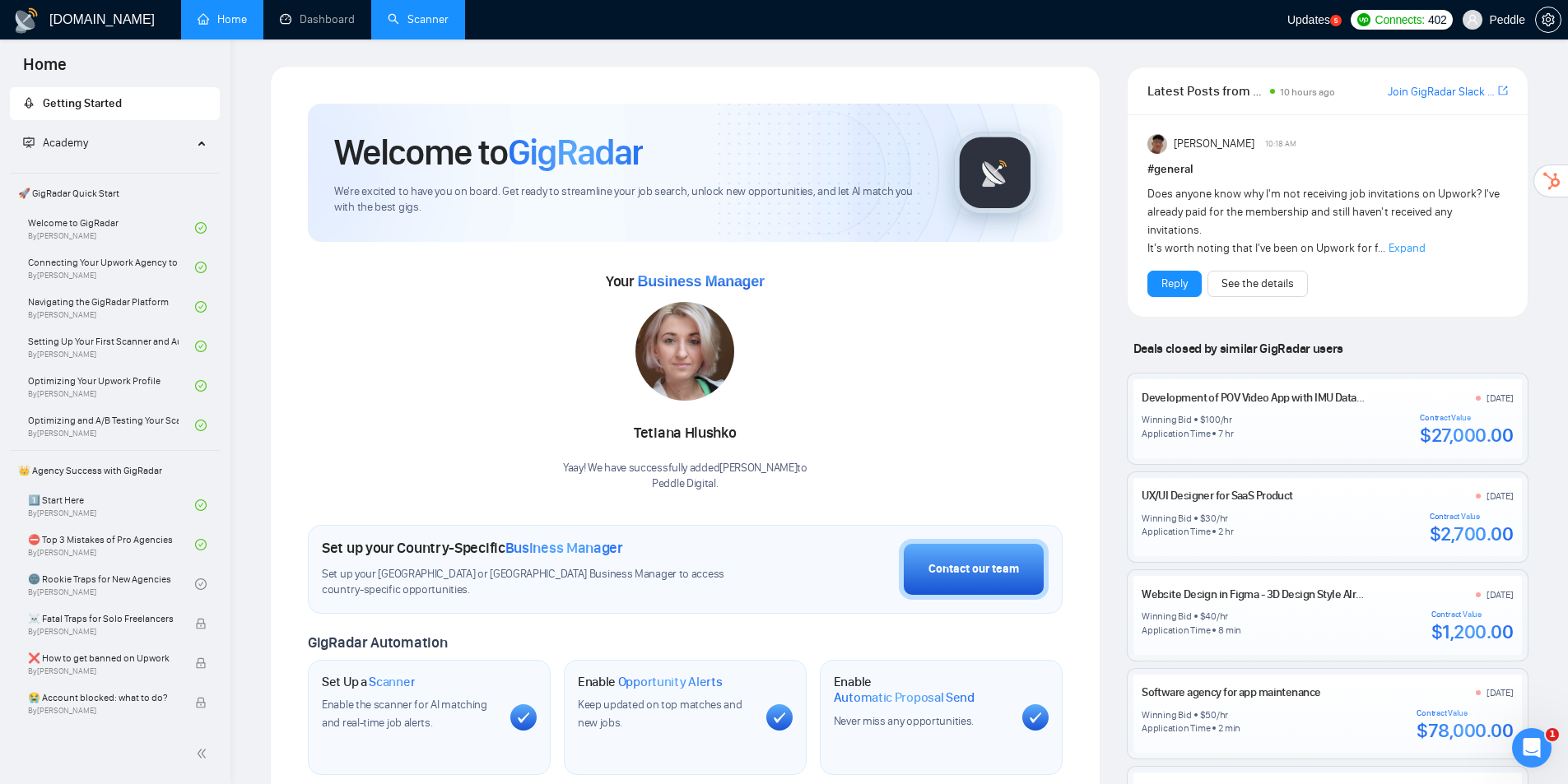
click at [411, 15] on link "Scanner" at bounding box center [418, 19] width 61 height 14
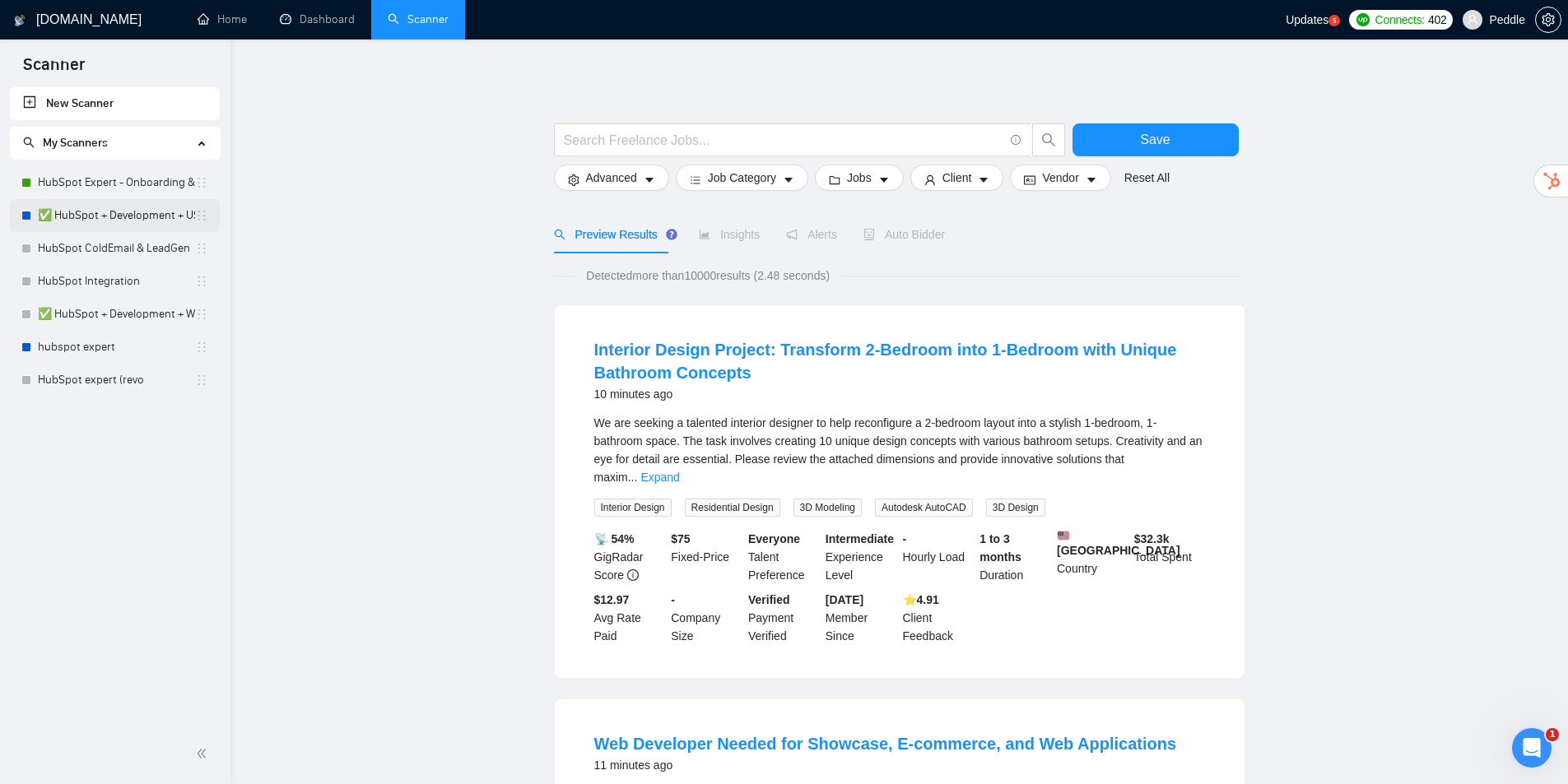
click at [114, 216] on link "✅ HubSpot + Development + US only" at bounding box center [116, 216] width 157 height 33
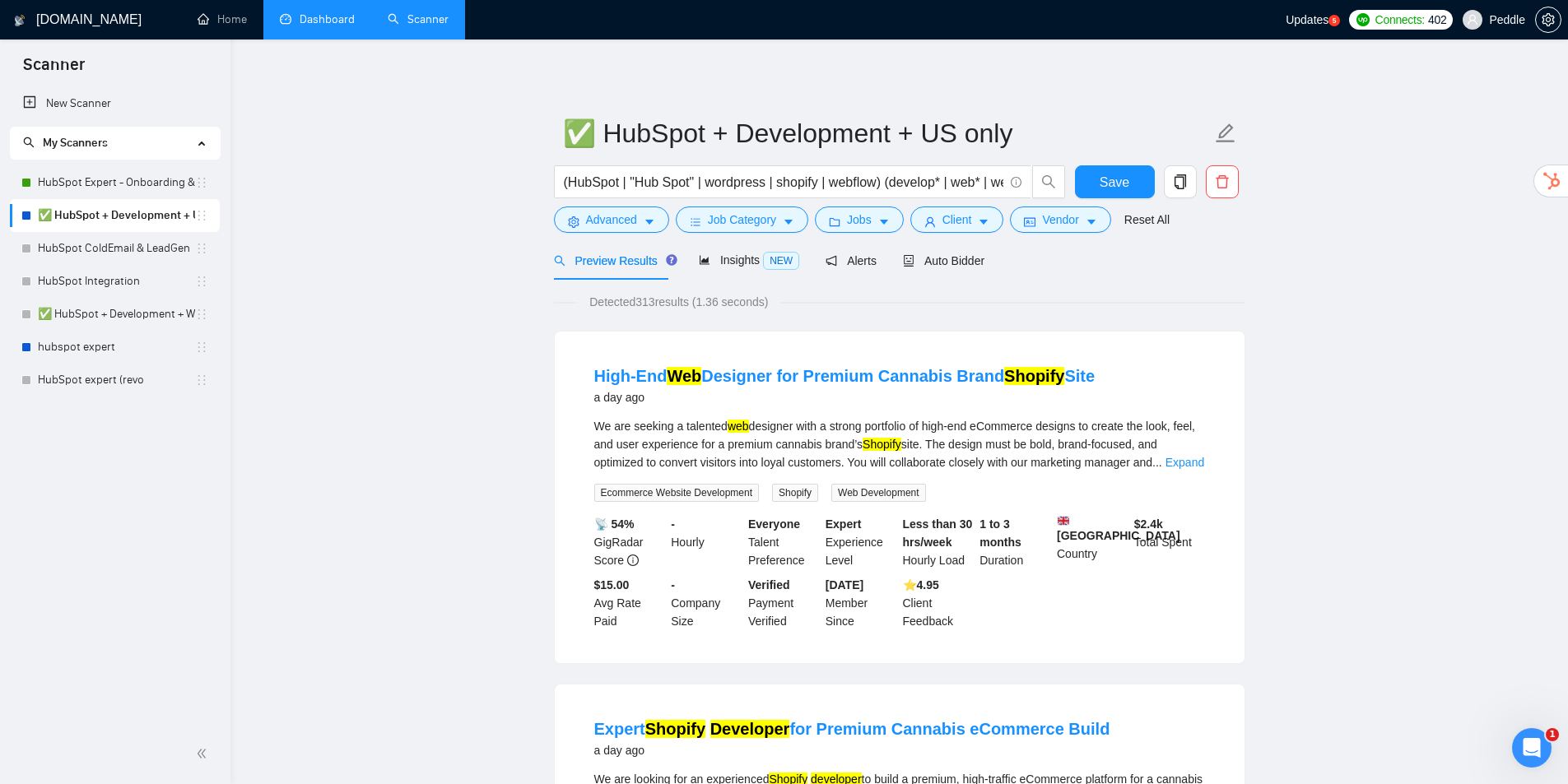
click at [303, 26] on link "Dashboard" at bounding box center [317, 19] width 75 height 14
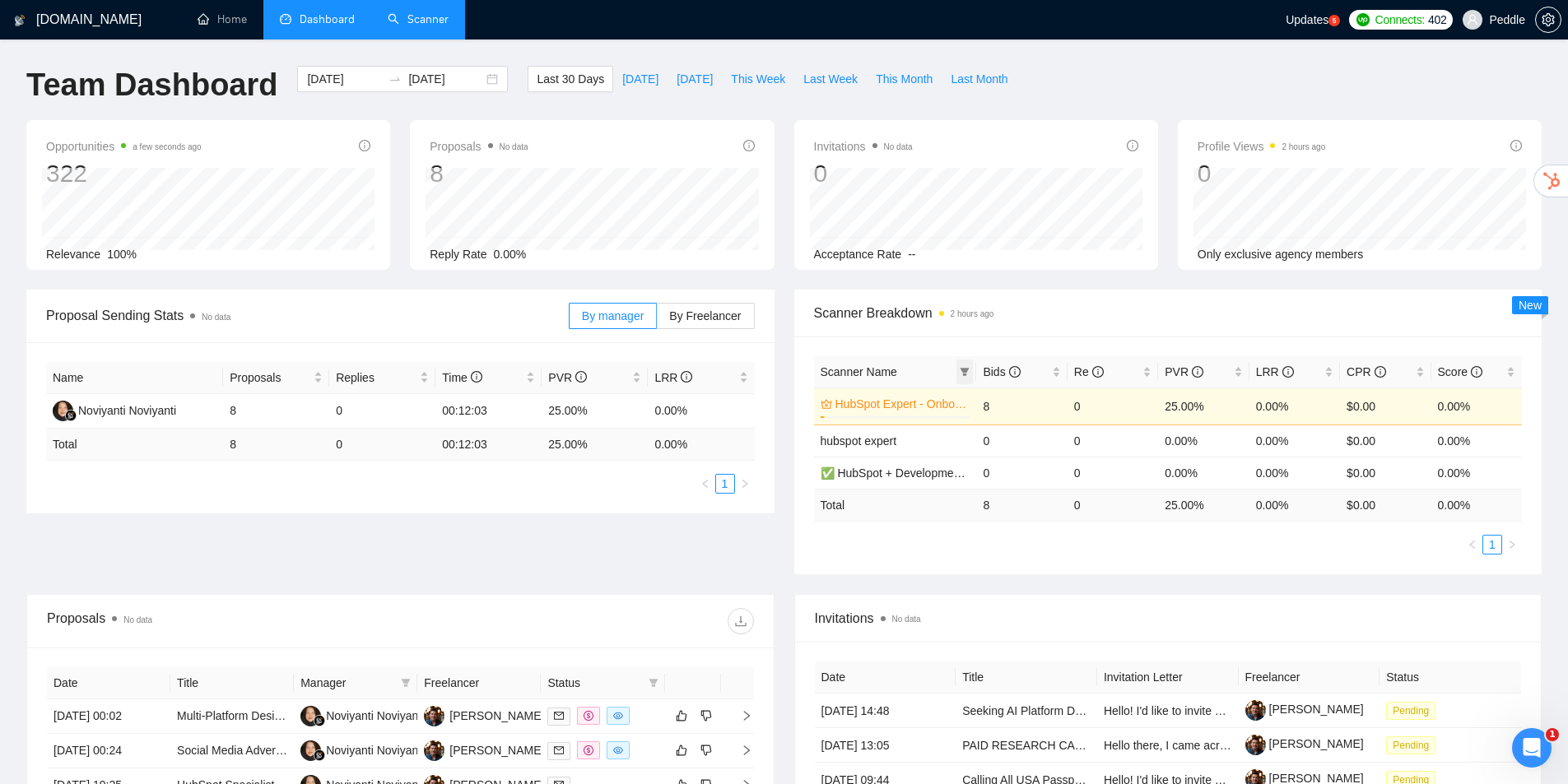
click at [963, 372] on icon "filter" at bounding box center [965, 372] width 9 height 8
click at [1003, 344] on div "Scanner Name Bids Re PVR LRR CPR Score HubSpot Expert - Onboarding & Implementa…" at bounding box center [1167, 455] width 748 height 237
click at [964, 371] on icon "filter" at bounding box center [965, 372] width 9 height 8
click at [997, 335] on div "Scanner Breakdown 2 hours ago" at bounding box center [1168, 314] width 709 height 47
click at [953, 372] on div "Scanner Name" at bounding box center [895, 372] width 150 height 18
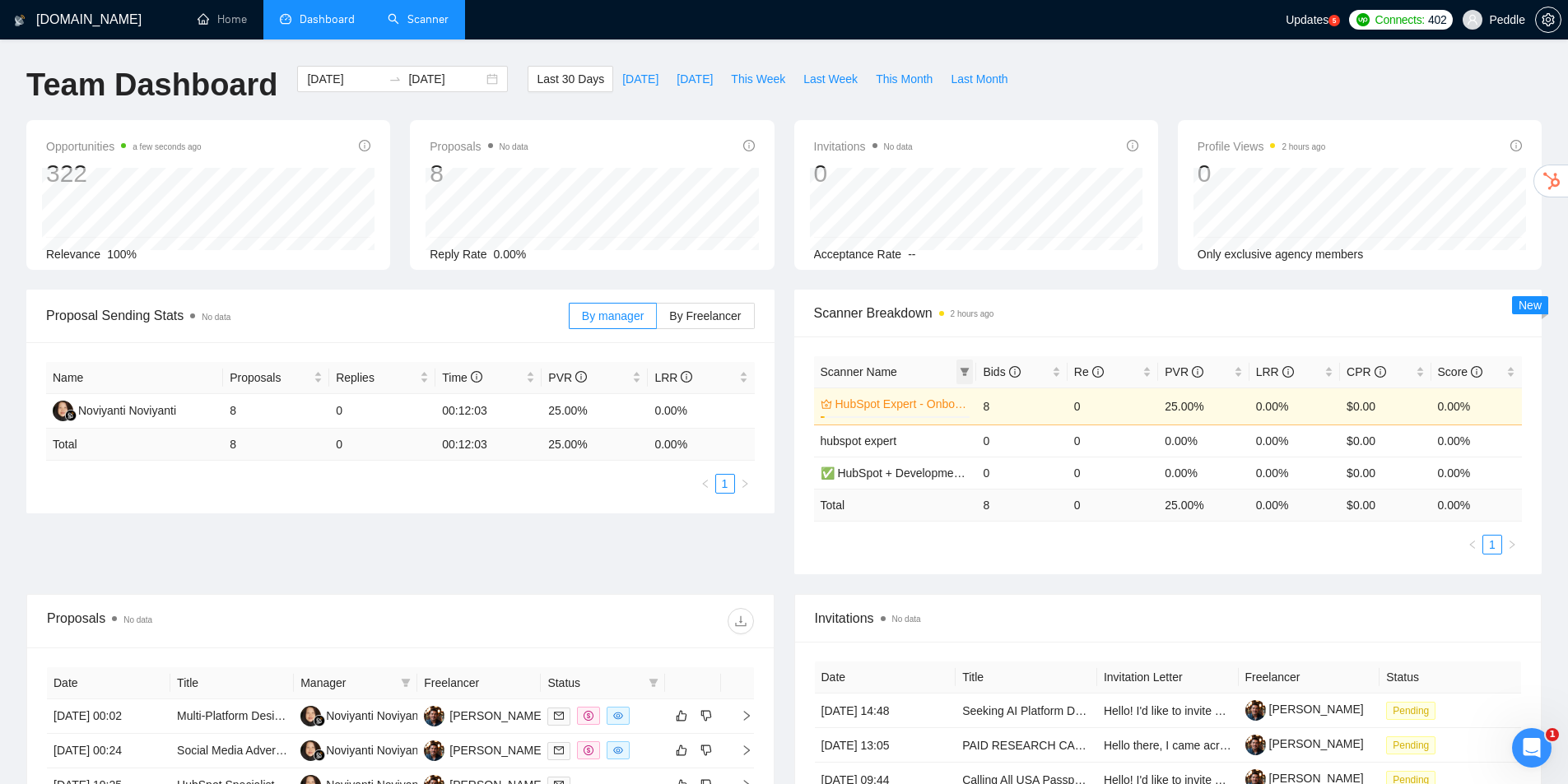
click at [967, 371] on icon "filter" at bounding box center [965, 372] width 9 height 8
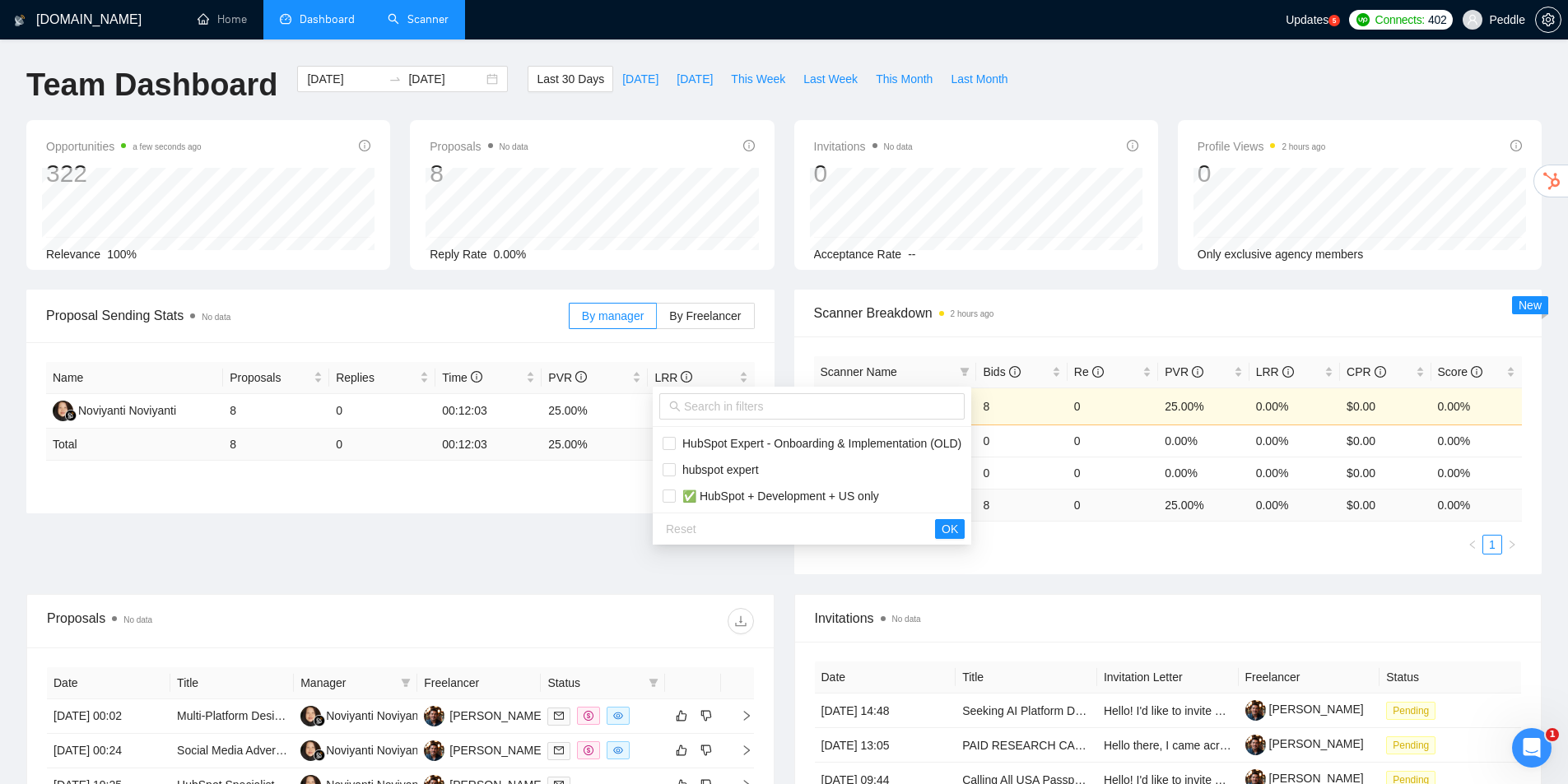
click at [1028, 344] on div "Scanner Name Bids Re PVR LRR CPR Score HubSpot Expert - Onboarding & Implementa…" at bounding box center [1167, 455] width 748 height 237
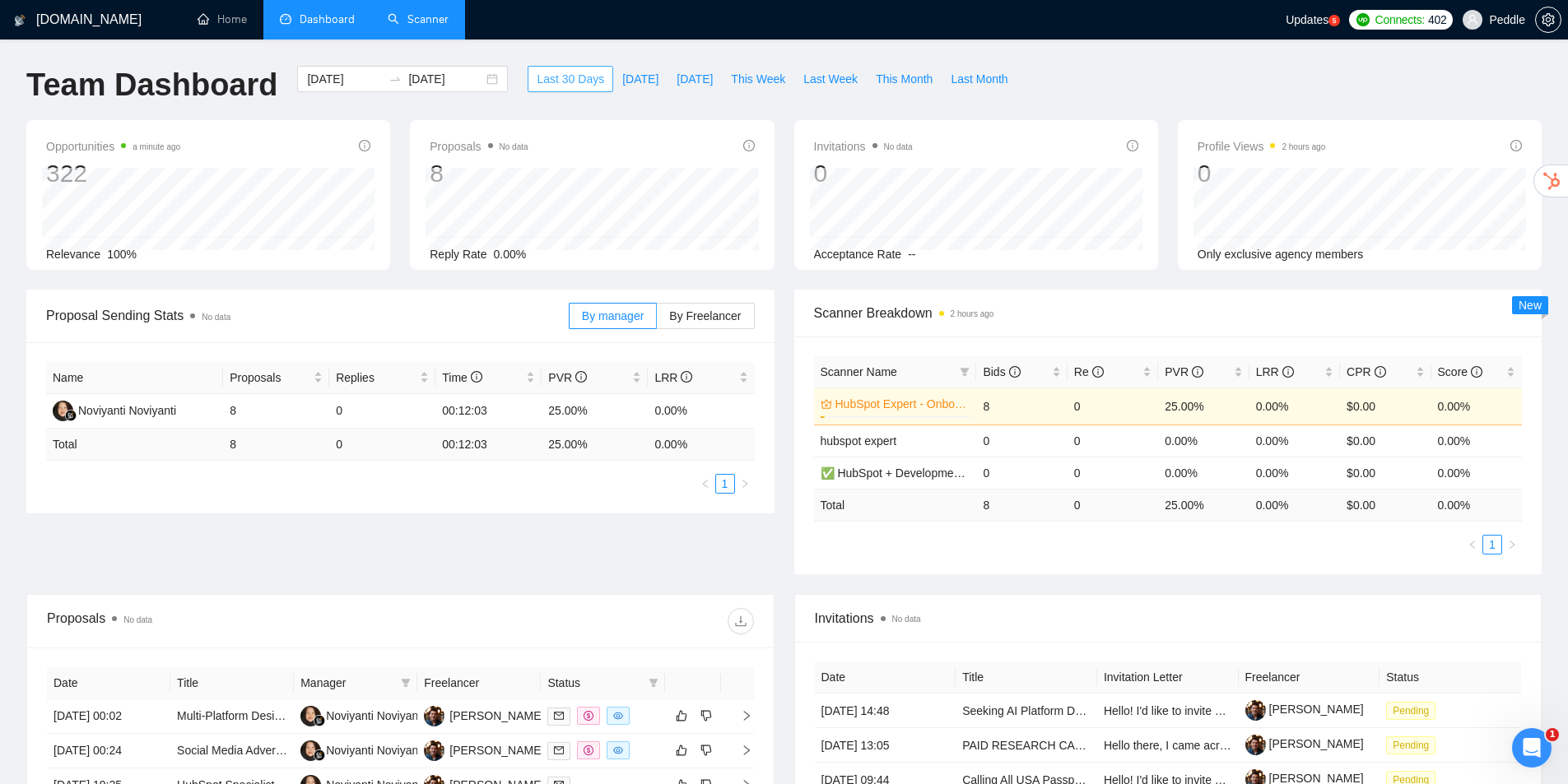
click at [537, 76] on span "Last 30 Days" at bounding box center [570, 79] width 67 height 18
click at [571, 79] on span "Last 30 Days" at bounding box center [570, 79] width 67 height 18
click at [477, 82] on div "[DATE] [DATE]" at bounding box center [402, 79] width 210 height 26
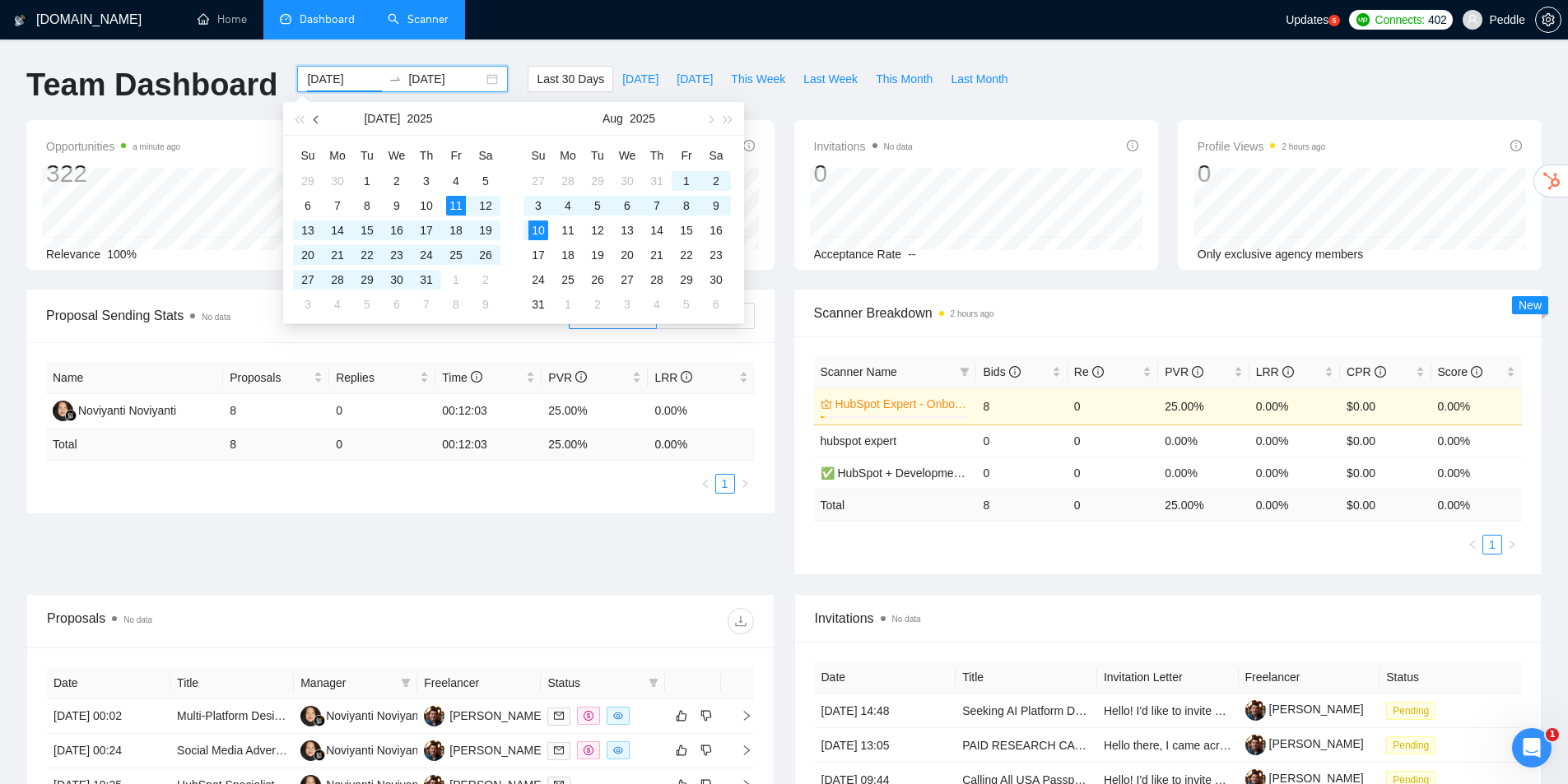
click at [310, 121] on button "button" at bounding box center [317, 119] width 18 height 33
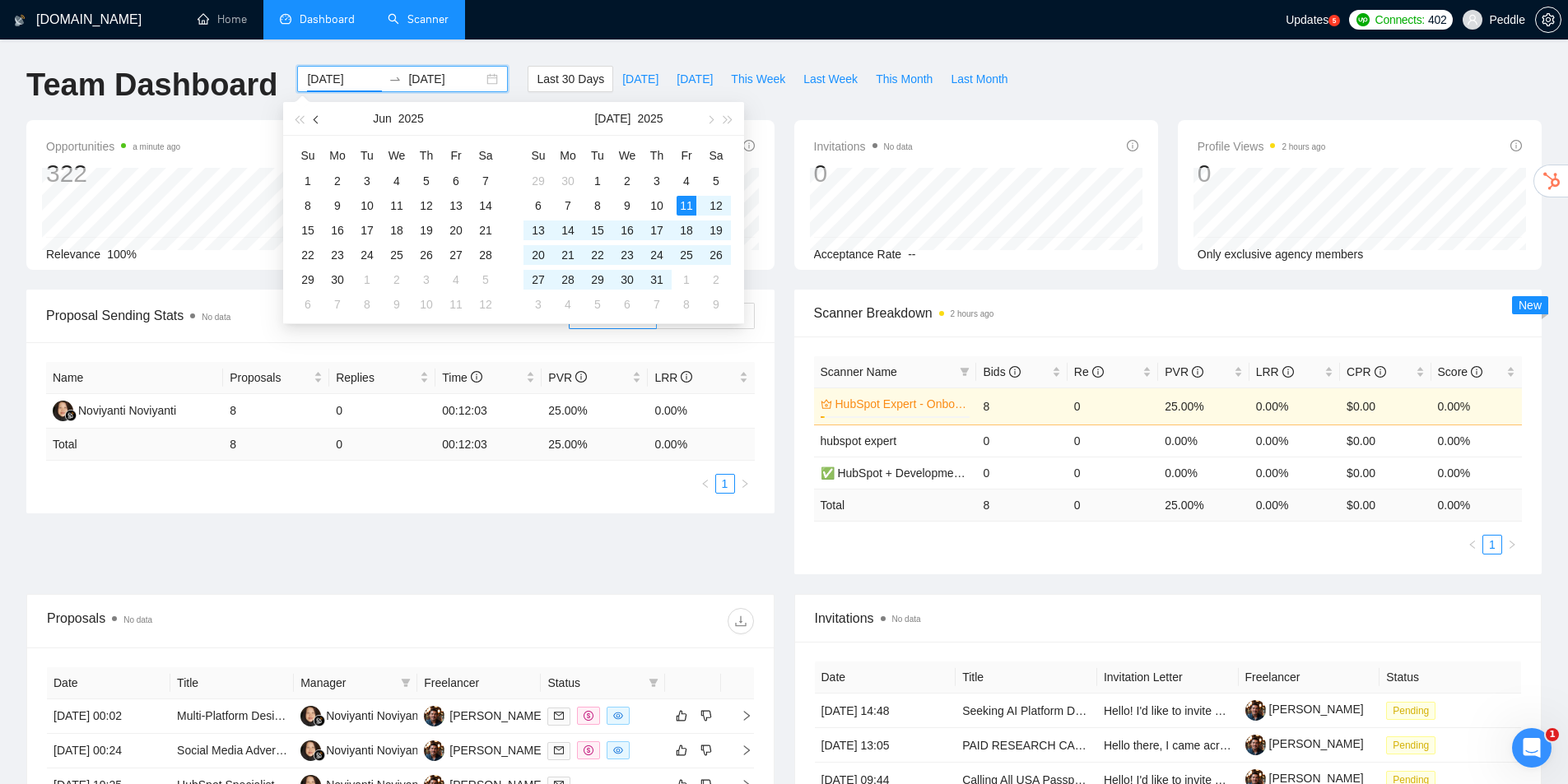
click at [310, 121] on button "button" at bounding box center [317, 119] width 18 height 33
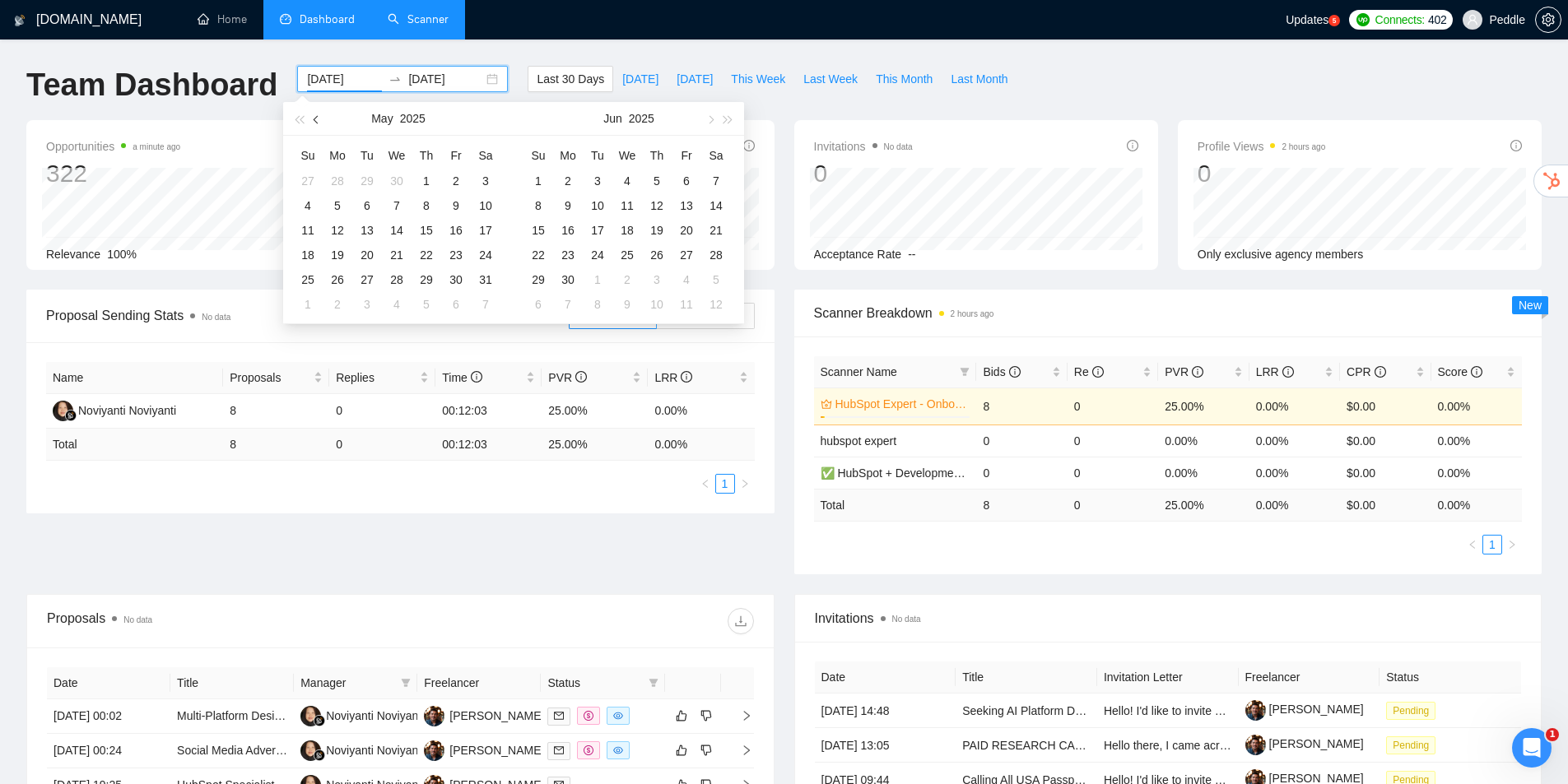
click at [309, 121] on button "button" at bounding box center [317, 119] width 18 height 33
type input "[DATE]"
click at [365, 174] on div "1" at bounding box center [367, 181] width 20 height 20
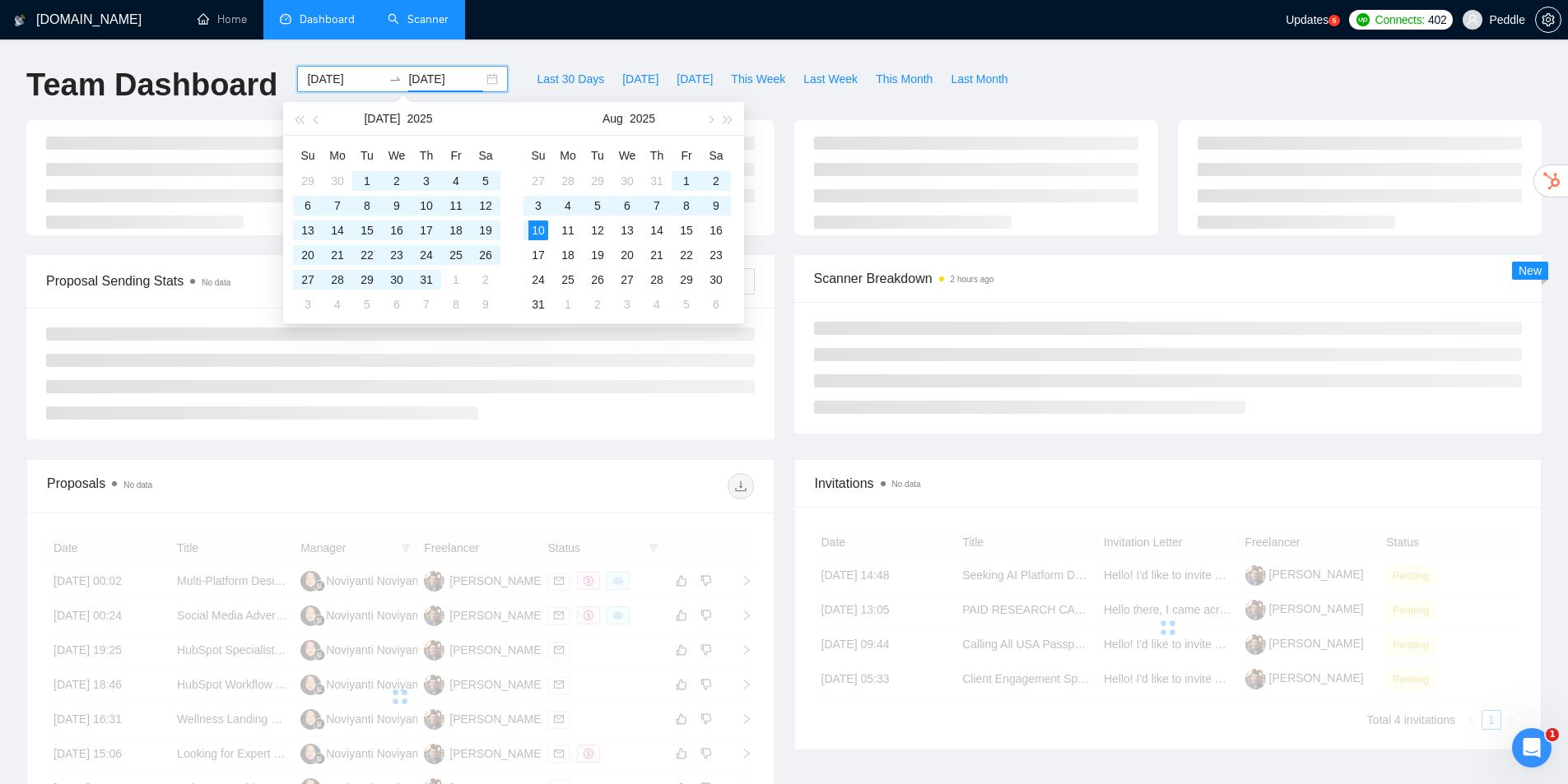
click at [227, 62] on div "[DOMAIN_NAME] Home Dashboard Scanner Updates 5 Connects: 402 Peddle Team Dashbo…" at bounding box center [784, 520] width 1568 height 1041
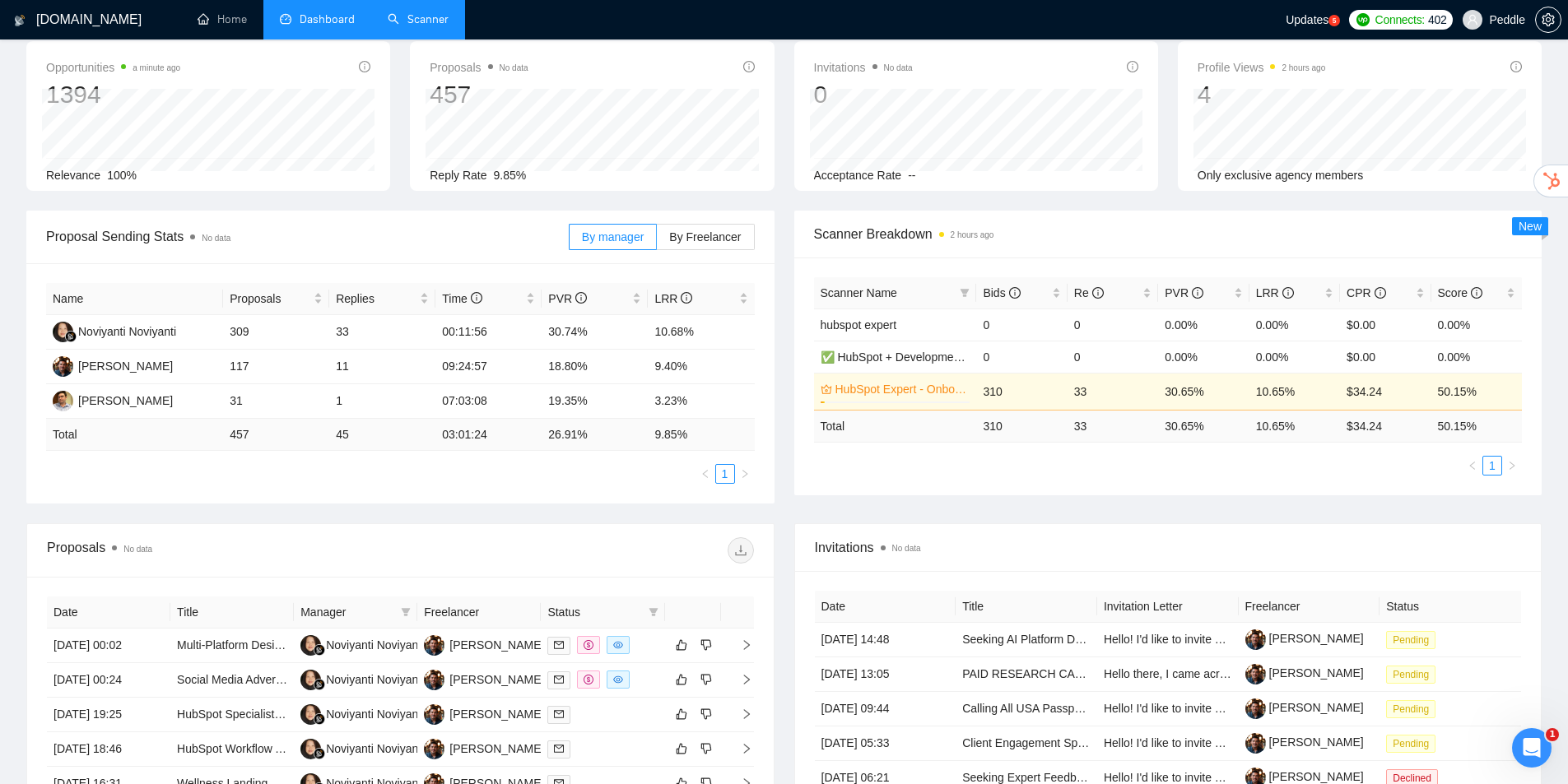
drag, startPoint x: 818, startPoint y: 541, endPoint x: 853, endPoint y: 560, distance: 39.8
click at [431, 15] on link "Scanner" at bounding box center [418, 19] width 61 height 14
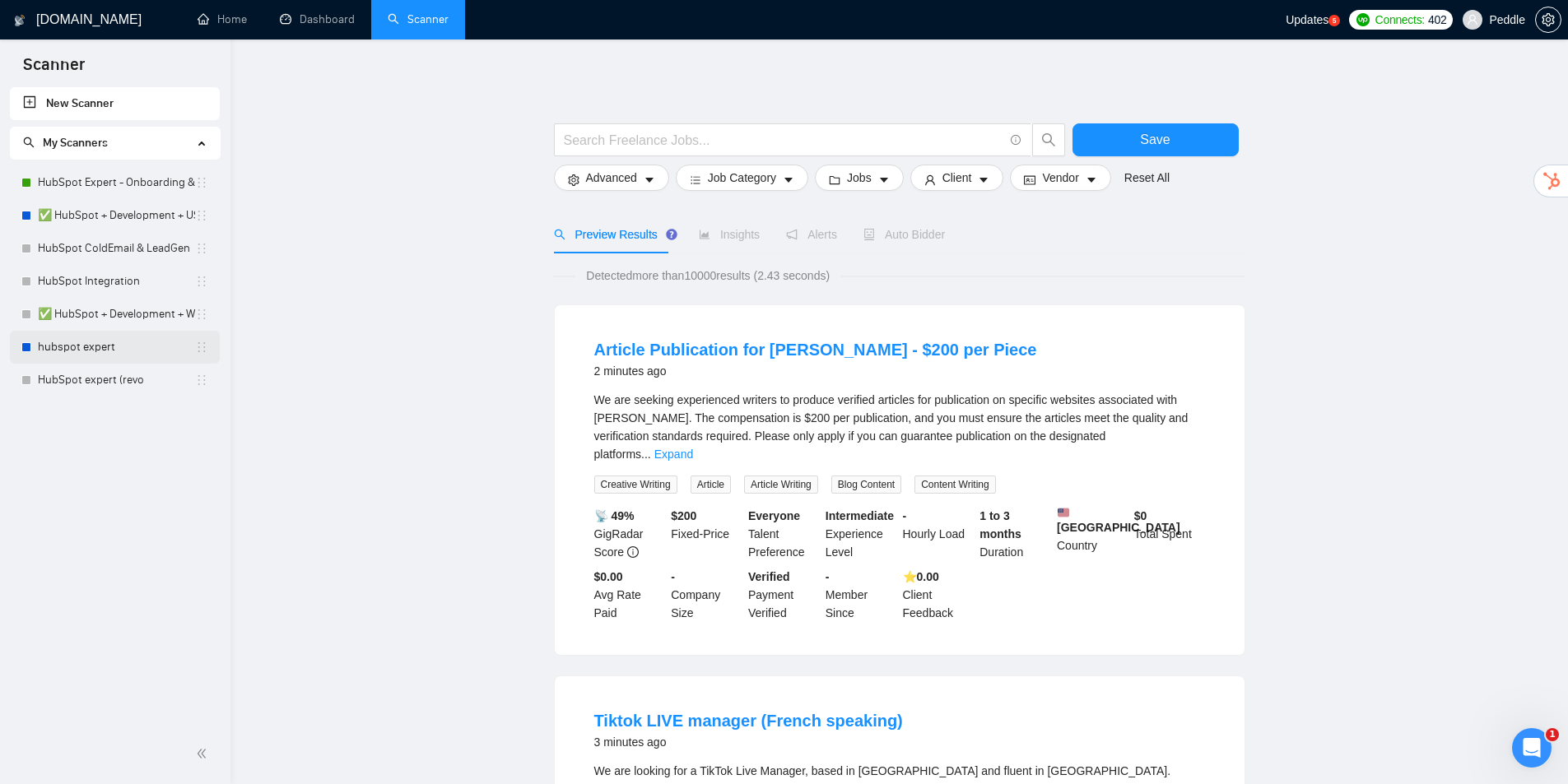
click at [126, 347] on link "hubspot expert" at bounding box center [116, 347] width 157 height 33
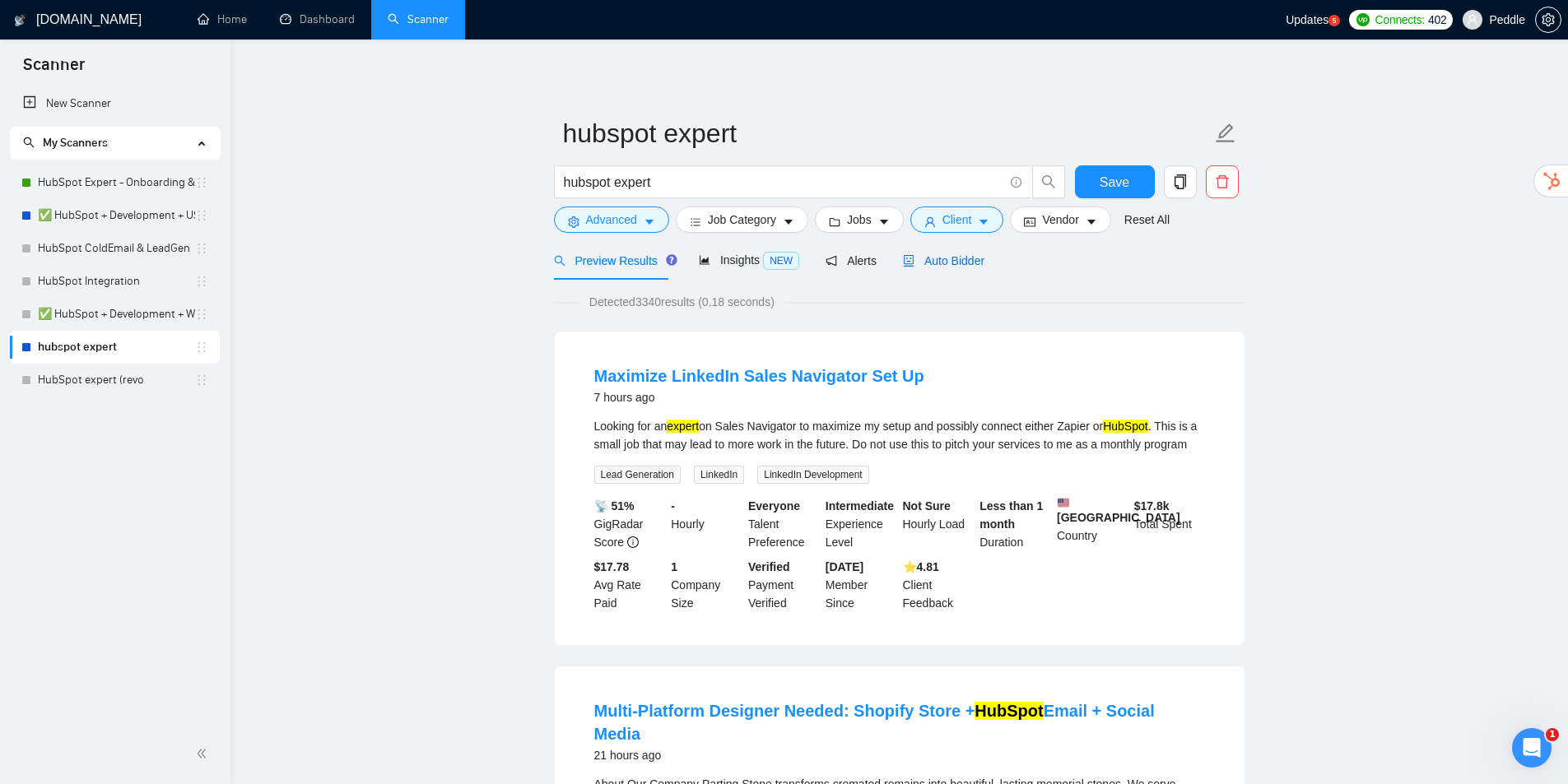
click at [903, 261] on icon "robot" at bounding box center [908, 260] width 12 height 12
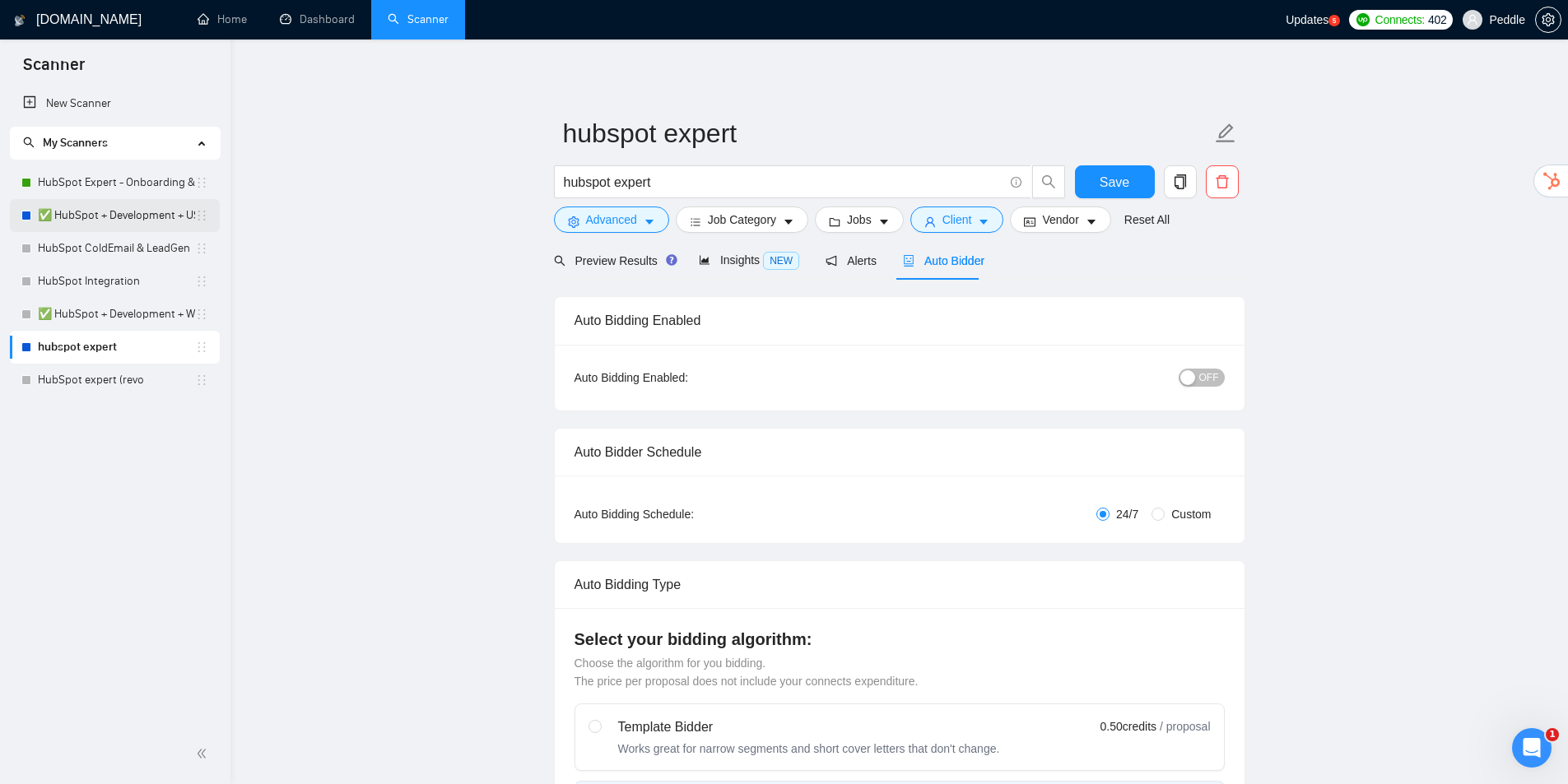
click at [120, 215] on link "✅ HubSpot + Development + US only" at bounding box center [116, 216] width 157 height 33
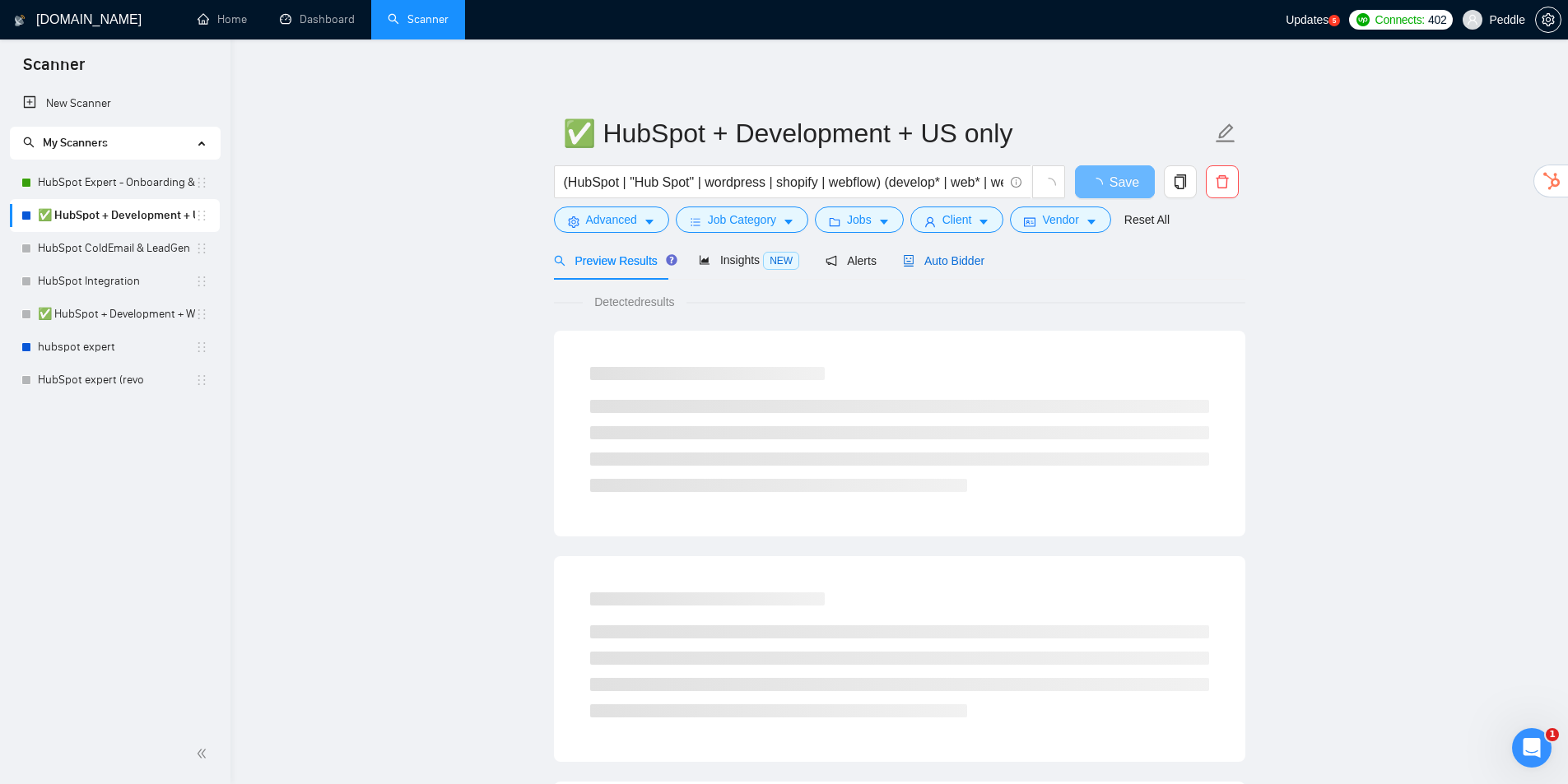
click at [954, 258] on span "Auto Bidder" at bounding box center [944, 261] width 82 height 14
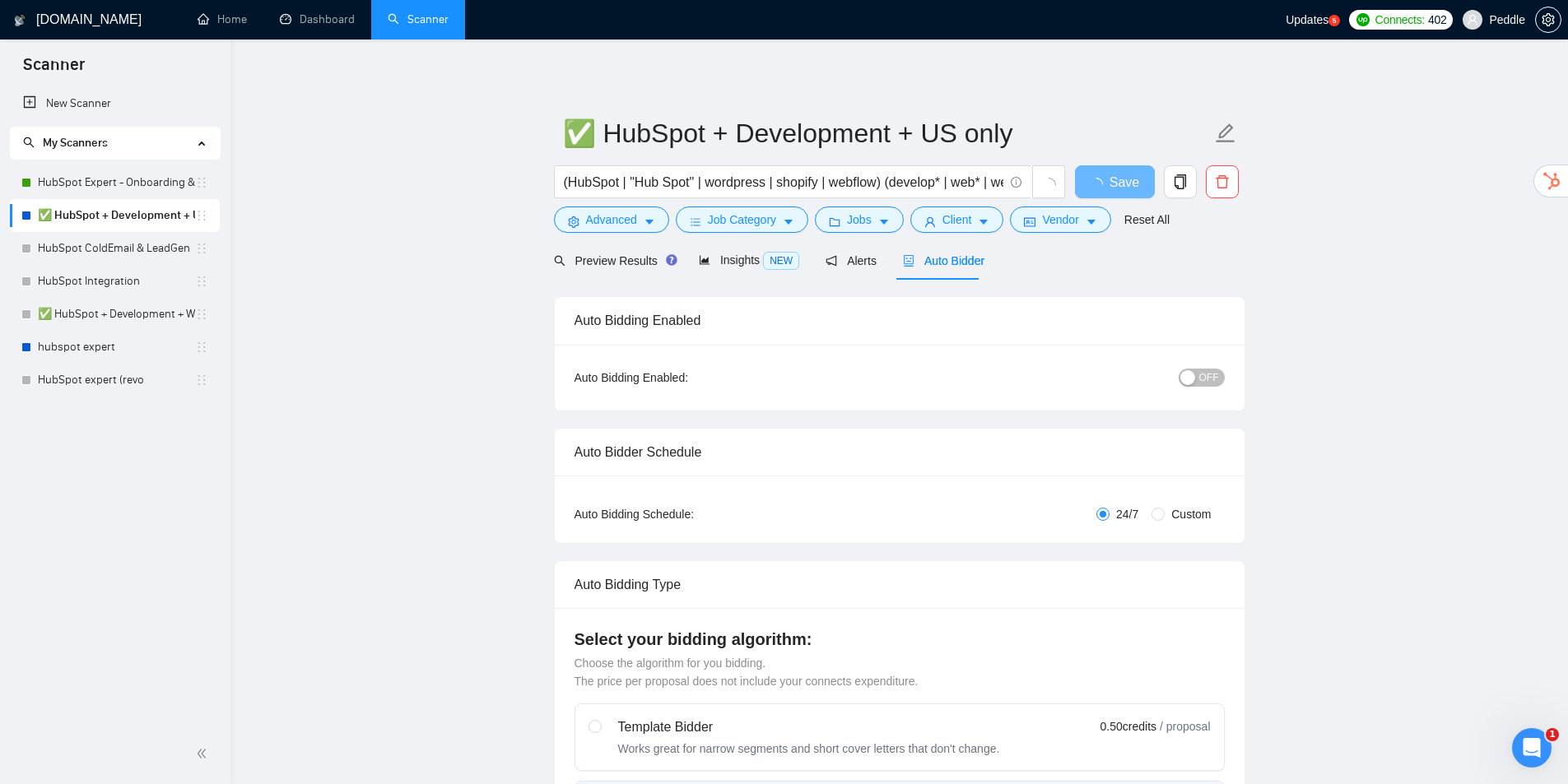
checkbox input "true"
click at [954, 257] on span "Auto Bidder" at bounding box center [944, 261] width 82 height 14
click at [149, 179] on link "HubSpot Expert - Onboarding & Implementation (OLD)" at bounding box center [116, 182] width 157 height 33
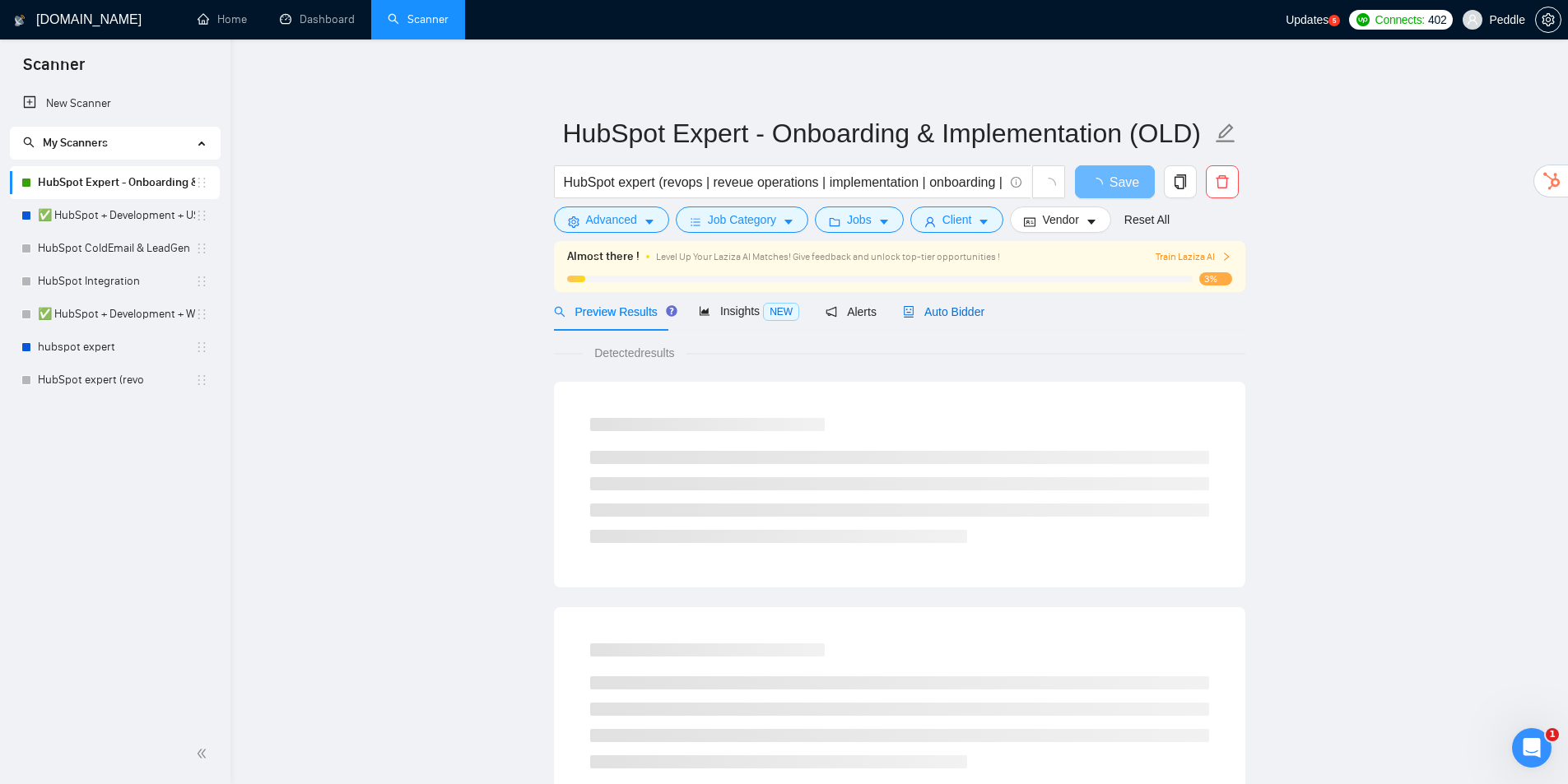
click at [942, 311] on span "Auto Bidder" at bounding box center [944, 312] width 82 height 14
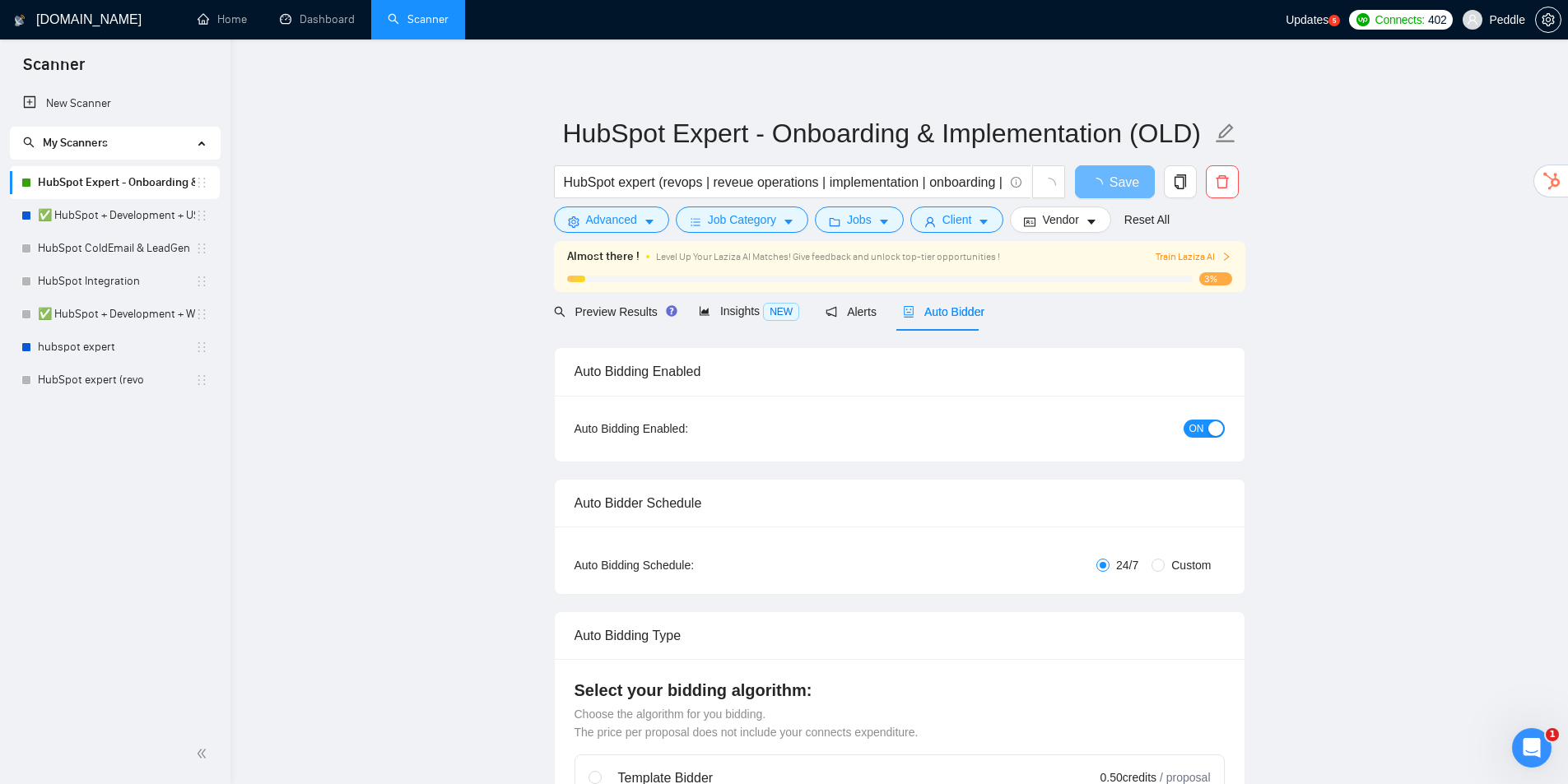
checkbox input "true"
click at [132, 210] on link "✅ HubSpot + Development + US only" at bounding box center [116, 216] width 157 height 33
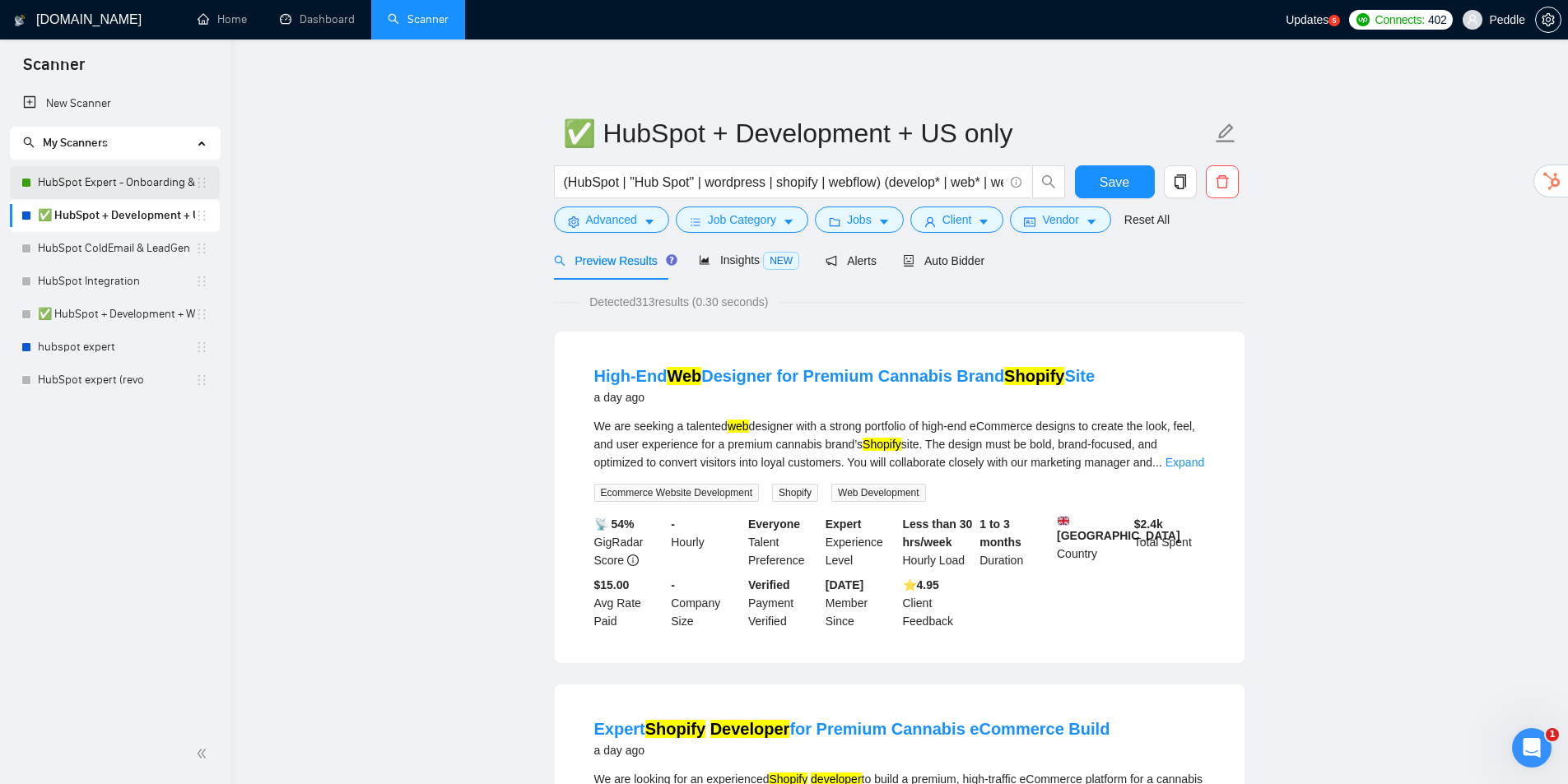
click at [133, 185] on link "HubSpot Expert - Onboarding & Implementation (OLD)" at bounding box center [116, 182] width 157 height 33
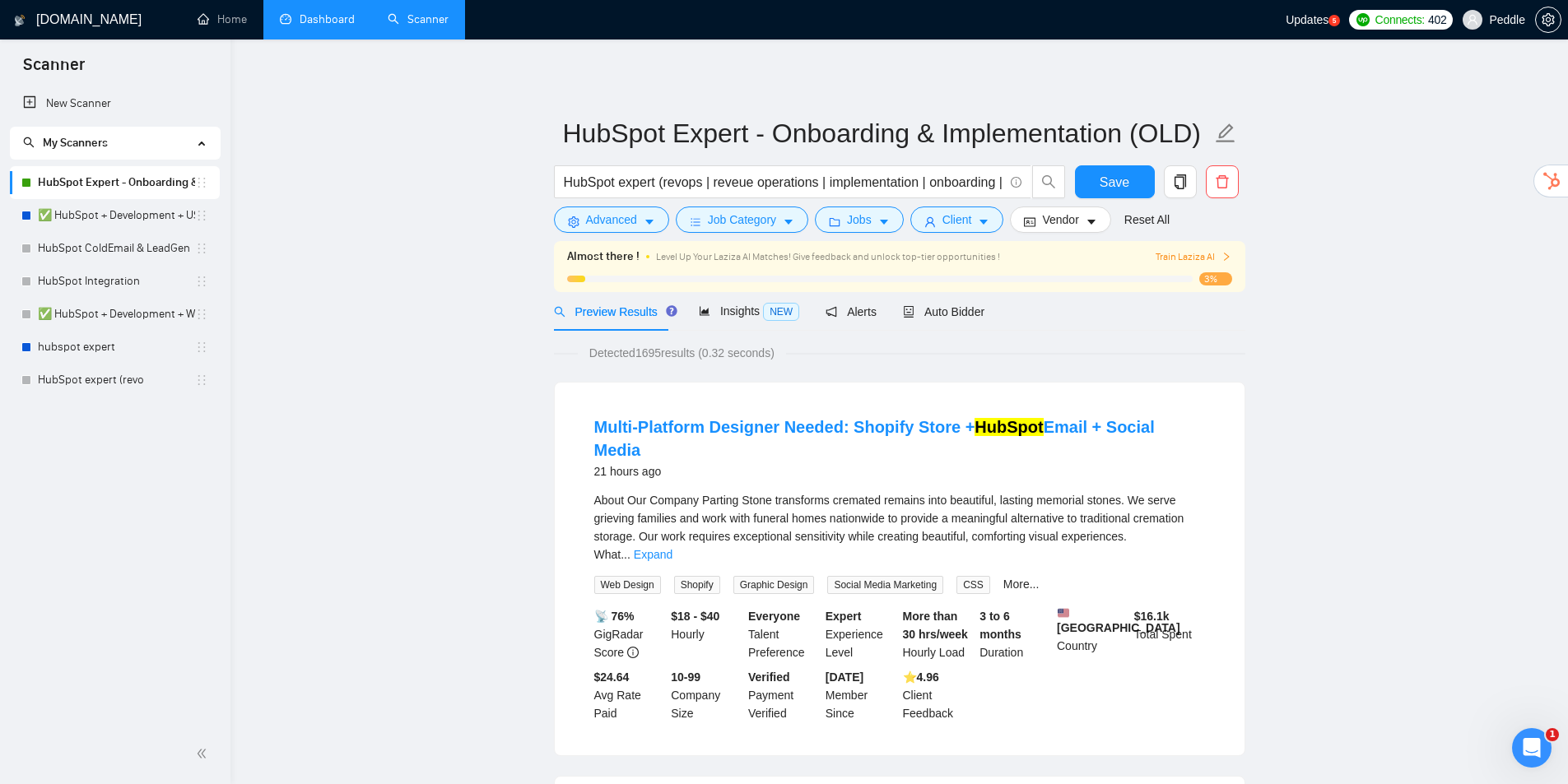
click at [306, 19] on link "Dashboard" at bounding box center [317, 19] width 75 height 14
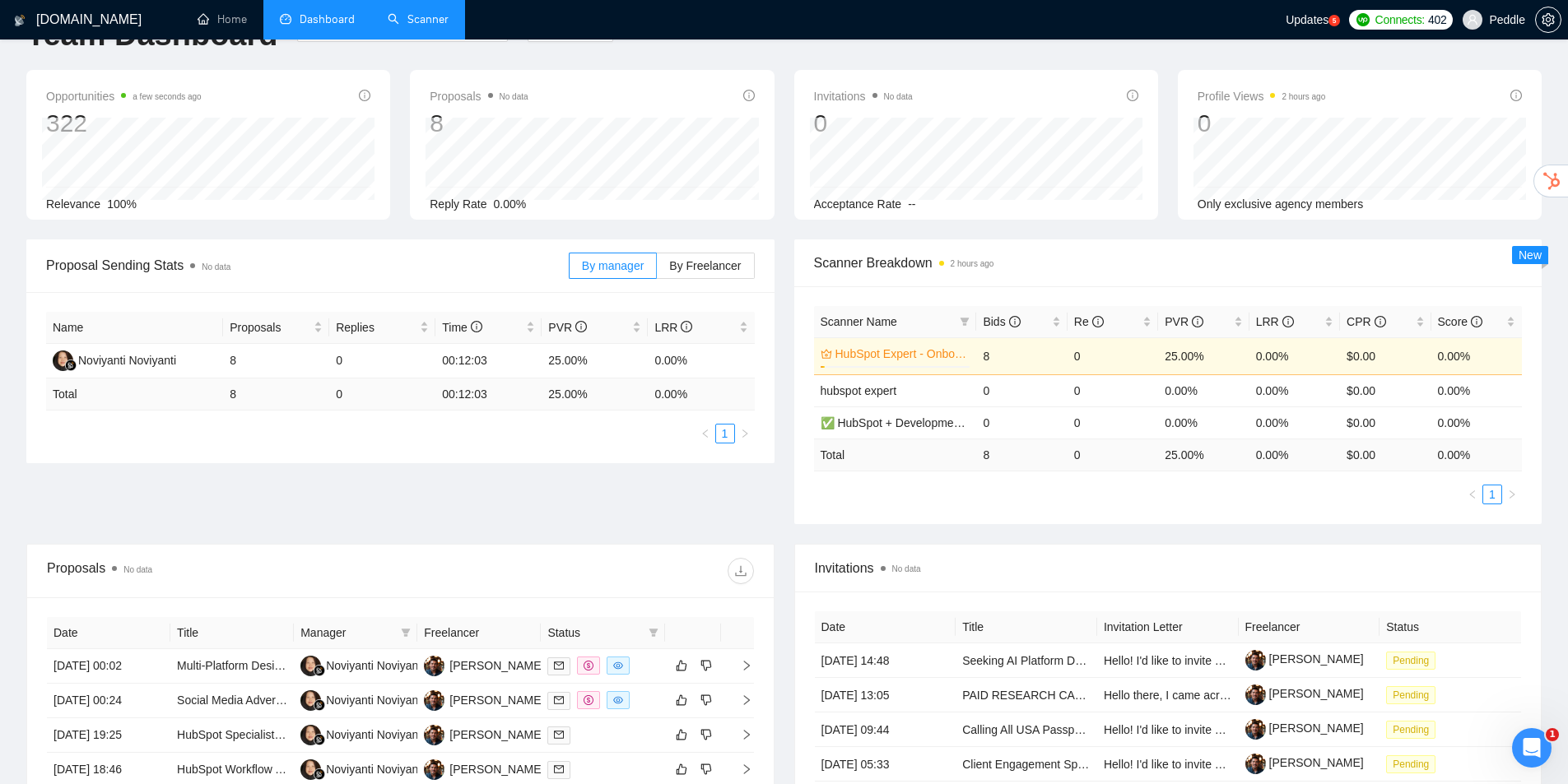
drag, startPoint x: 1208, startPoint y: 469, endPoint x: 1220, endPoint y: 524, distance: 56.3
